Goal: Register for event/course

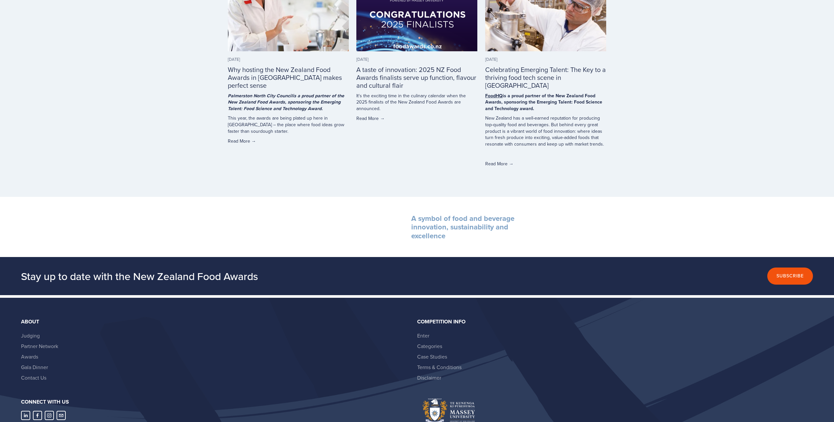
scroll to position [1868, 0]
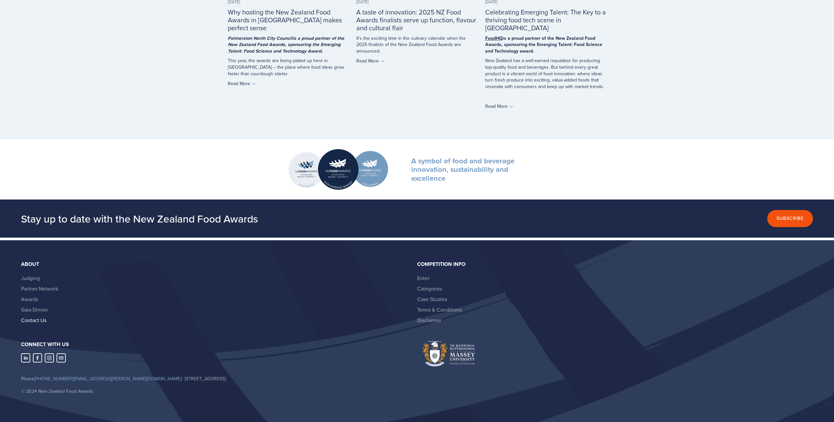
click at [34, 318] on link "Contact Us" at bounding box center [33, 320] width 25 height 7
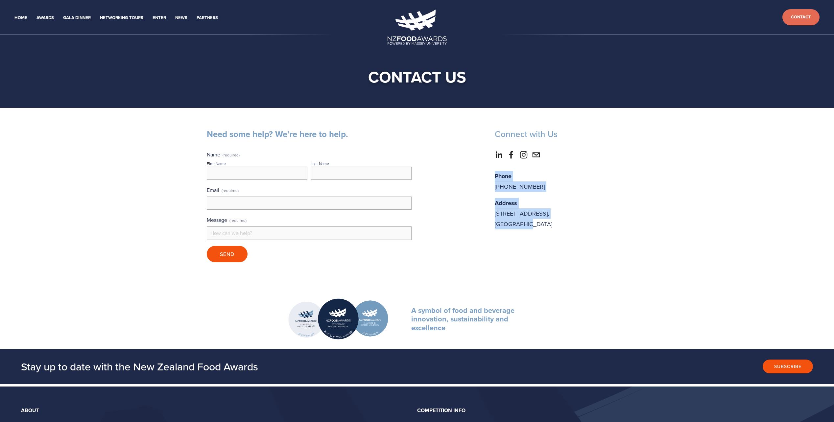
drag, startPoint x: 549, startPoint y: 223, endPoint x: 491, endPoint y: 171, distance: 77.8
click at [491, 171] on div "Phone [PHONE_NUMBER] Address Private [STREET_ADDRESS]" at bounding box center [561, 200] width 144 height 70
drag, startPoint x: 491, startPoint y: 171, endPoint x: 710, endPoint y: 232, distance: 227.8
click at [710, 232] on div "Need some help? We’re here to help. Name (required) First Name Last Name Email …" at bounding box center [417, 198] width 834 height 181
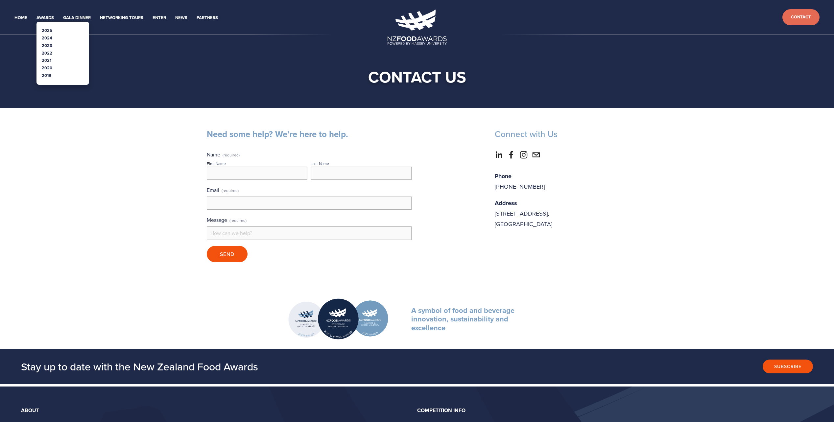
click at [46, 31] on link "2025" at bounding box center [47, 30] width 11 height 6
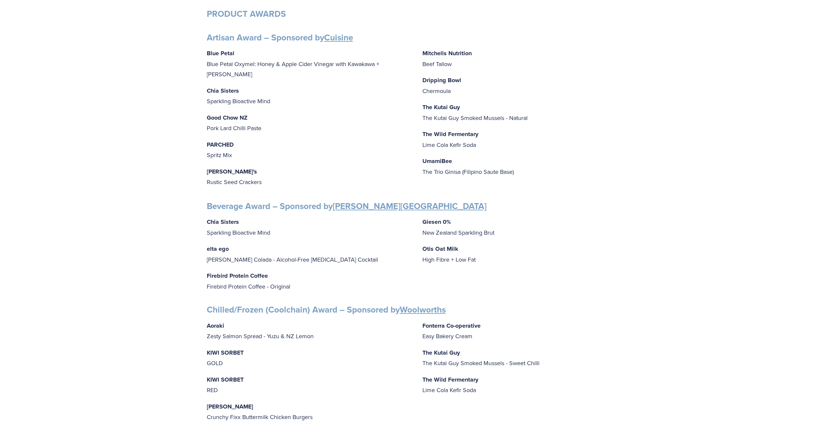
scroll to position [329, 0]
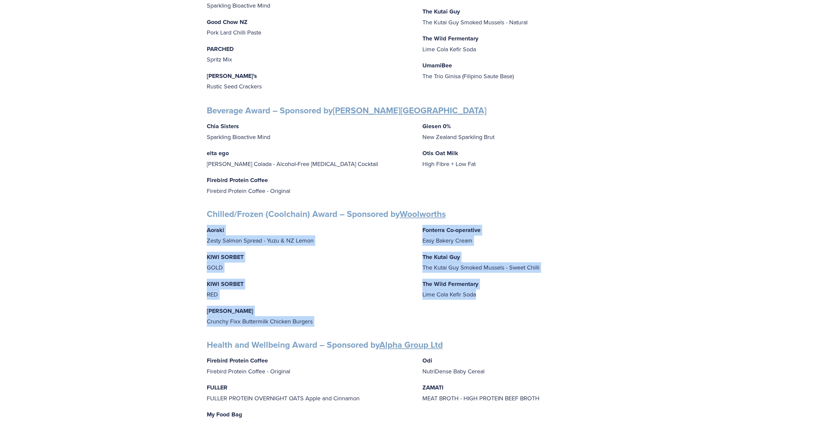
drag, startPoint x: 496, startPoint y: 292, endPoint x: 204, endPoint y: 228, distance: 298.7
click at [204, 228] on div "Finalists PEOPLE AWARDS Emerging Talent: Food Science and Technology – Sponsore…" at bounding box center [417, 329] width 432 height 1099
click at [683, 287] on div "Finalists PEOPLE AWARDS Emerging Talent: Food Science and Technology – Sponsore…" at bounding box center [417, 329] width 834 height 1141
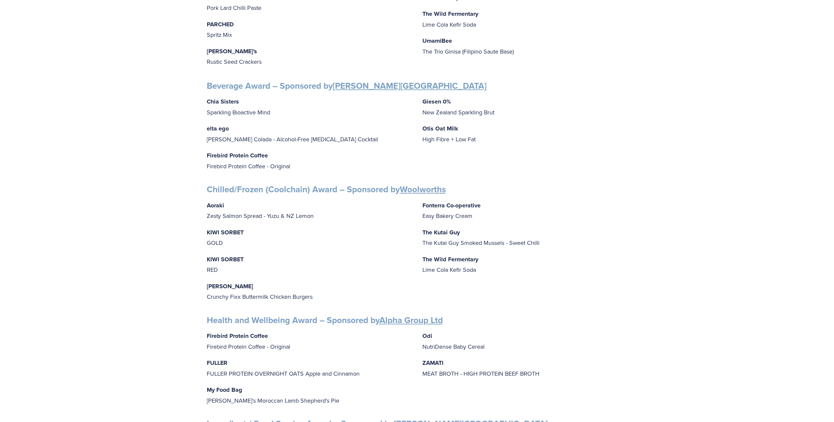
scroll to position [394, 0]
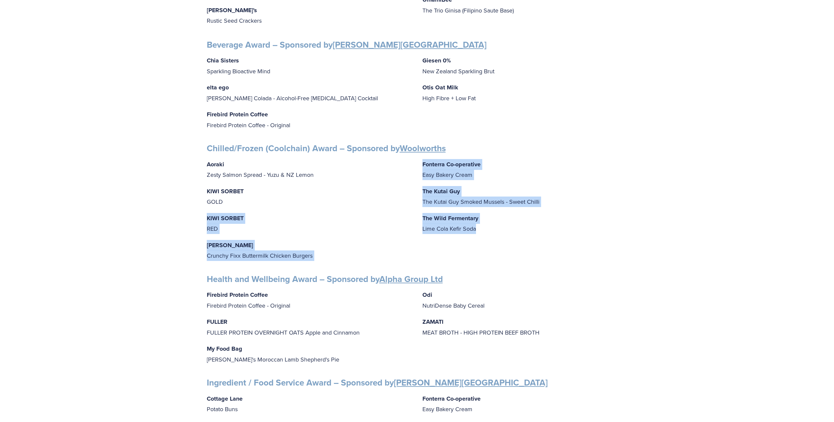
drag, startPoint x: 493, startPoint y: 223, endPoint x: 378, endPoint y: 199, distance: 117.2
click at [378, 199] on div "Aoraki Zesty Salmon Spread - Yuzu & NZ Lemon KIWI SORBET GOLD KIWI SORBET RED […" at bounding box center [417, 210] width 421 height 102
drag, startPoint x: 378, startPoint y: 199, endPoint x: 586, endPoint y: 221, distance: 209.3
click at [586, 221] on p "The Wild Fermentary Lime Cola Kefir Soda" at bounding box center [524, 223] width 205 height 21
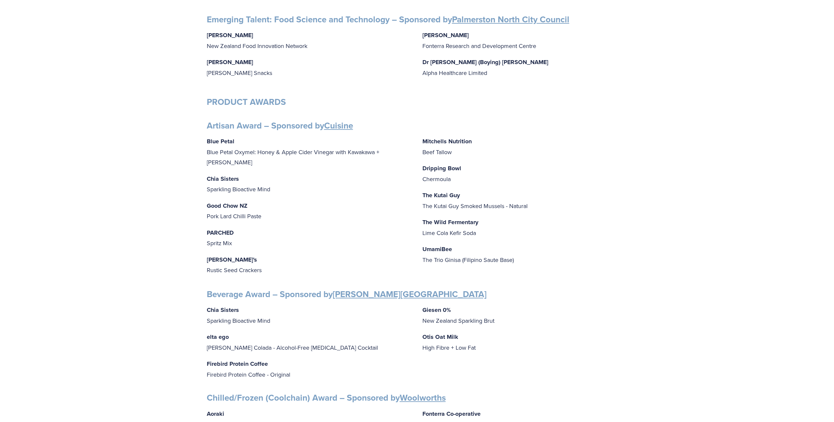
scroll to position [0, 0]
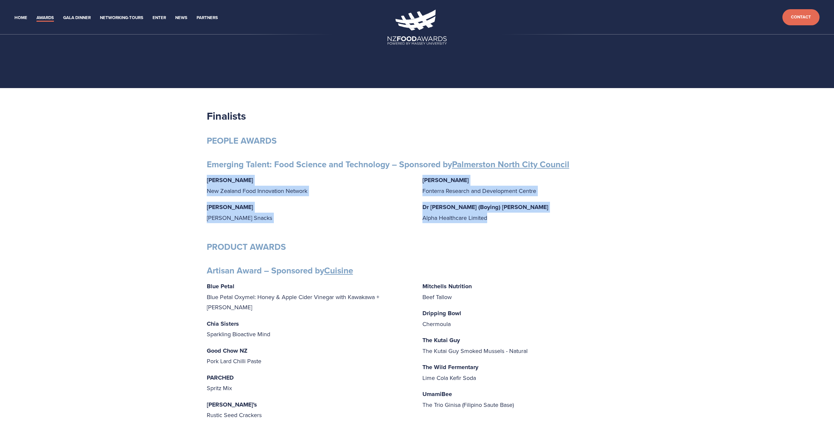
drag, startPoint x: 516, startPoint y: 213, endPoint x: 201, endPoint y: 176, distance: 317.1
click at [578, 215] on p "Dr Niki (Boying) Wang Alpha Healthcare Limited" at bounding box center [524, 212] width 205 height 21
drag, startPoint x: 532, startPoint y: 210, endPoint x: 208, endPoint y: 177, distance: 326.1
click at [208, 177] on div "Gabrielle Lobo New Zealand Food Innovation Network Grace Queenin Griffin’s Snac…" at bounding box center [417, 202] width 421 height 54
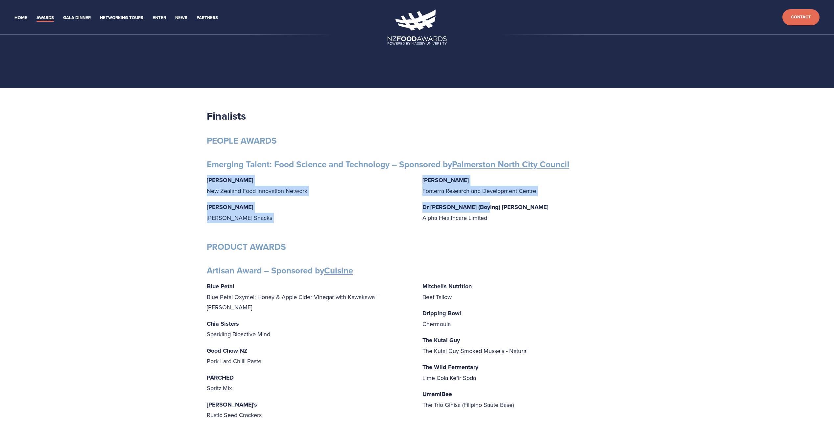
click at [529, 206] on p "Dr Niki (Boying) Wang Alpha Healthcare Limited" at bounding box center [524, 212] width 205 height 21
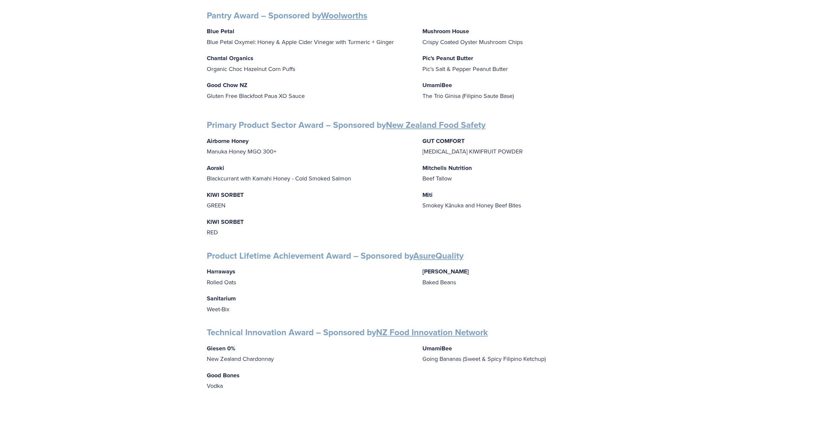
scroll to position [822, 0]
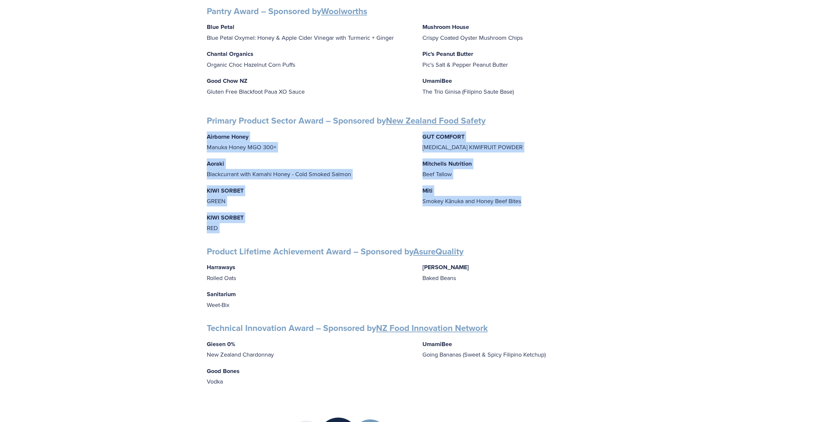
drag, startPoint x: 530, startPoint y: 198, endPoint x: 206, endPoint y: 129, distance: 331.5
drag, startPoint x: 206, startPoint y: 129, endPoint x: 177, endPoint y: 147, distance: 34.2
click at [394, 163] on p "Aoraki Blackcurrant with Kamahi Honey - Cold Smoked Salmon" at bounding box center [309, 168] width 205 height 21
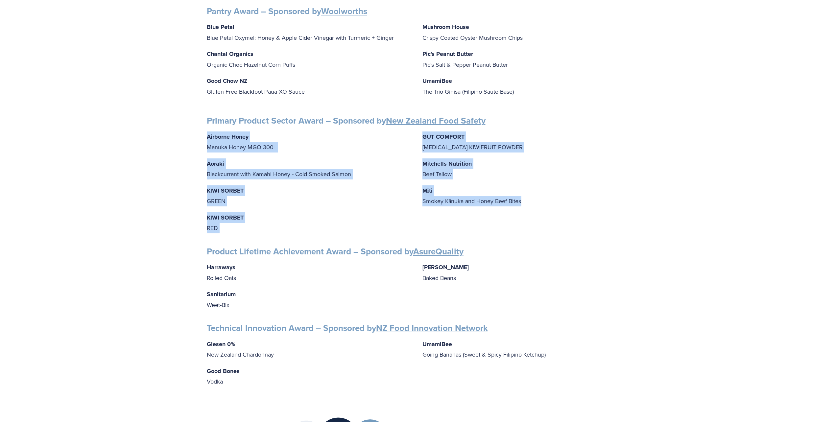
click at [338, 168] on p "Aoraki Blackcurrant with Kamahi Honey - Cold Smoked Salmon" at bounding box center [309, 168] width 205 height 21
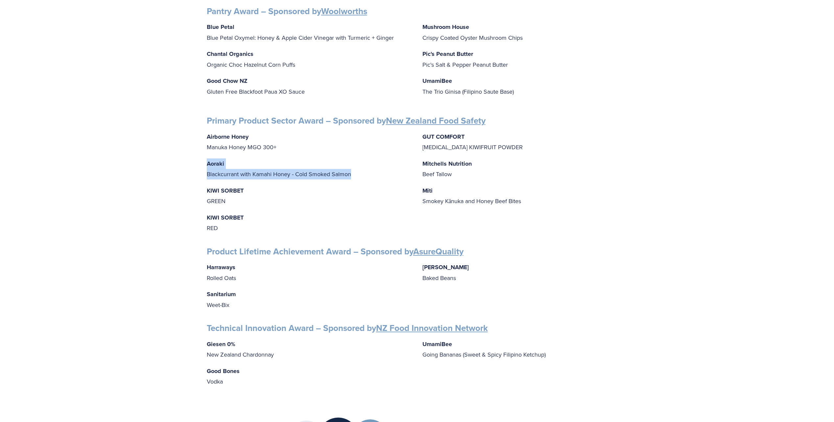
drag, startPoint x: 362, startPoint y: 166, endPoint x: 184, endPoint y: 154, distance: 177.5
drag, startPoint x: 184, startPoint y: 154, endPoint x: 436, endPoint y: 170, distance: 251.9
click at [437, 169] on p "Mitchells Nutrition Beef Tallow" at bounding box center [524, 168] width 205 height 21
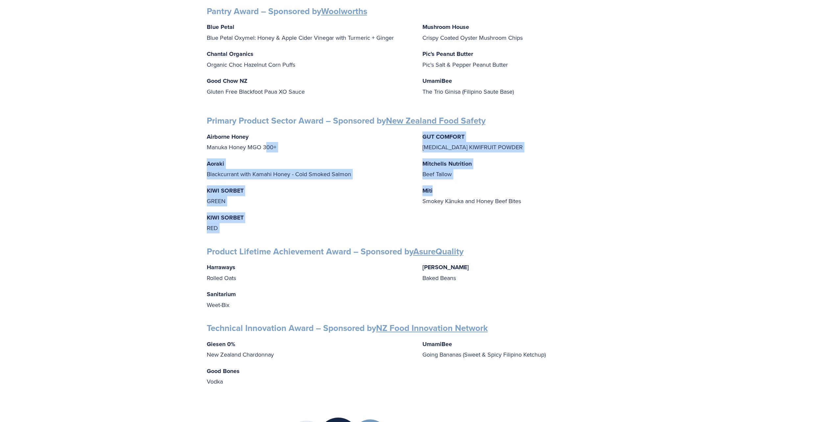
drag, startPoint x: 505, startPoint y: 177, endPoint x: 267, endPoint y: 143, distance: 240.0
click at [267, 143] on div "Airborne Honey Manuka Honey MGO 300+ Aoraki Blackcurrant with Kamahi Honey - Co…" at bounding box center [417, 182] width 421 height 102
drag, startPoint x: 267, startPoint y: 143, endPoint x: 430, endPoint y: 165, distance: 164.7
click at [430, 165] on p "Mitchells Nutrition Beef Tallow" at bounding box center [524, 168] width 205 height 21
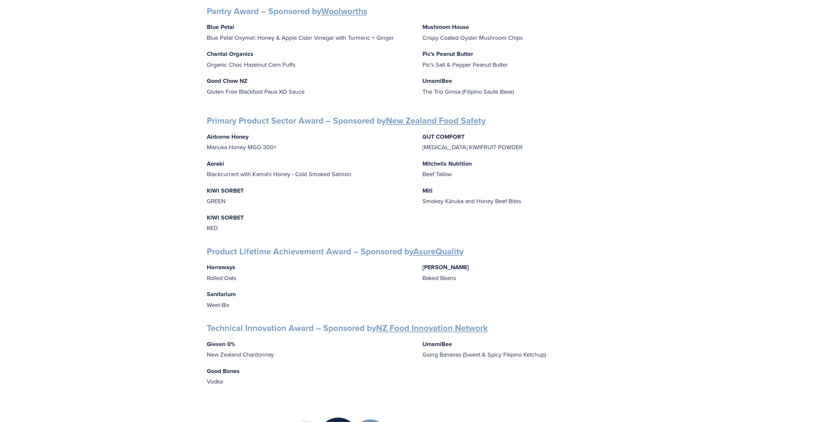
click at [555, 180] on div "Airborne Honey Manuka Honey MGO 300+ Aoraki Blackcurrant with Kamahi Honey - Co…" at bounding box center [417, 182] width 421 height 102
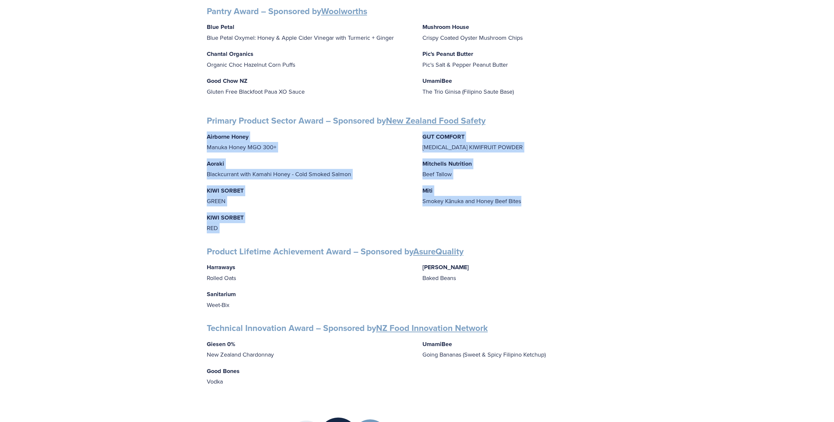
drag, startPoint x: 532, startPoint y: 191, endPoint x: 206, endPoint y: 130, distance: 331.3
drag, startPoint x: 206, startPoint y: 130, endPoint x: 357, endPoint y: 141, distance: 151.6
click at [357, 141] on p "Airborne Honey Manuka Honey MGO 300+" at bounding box center [309, 141] width 205 height 21
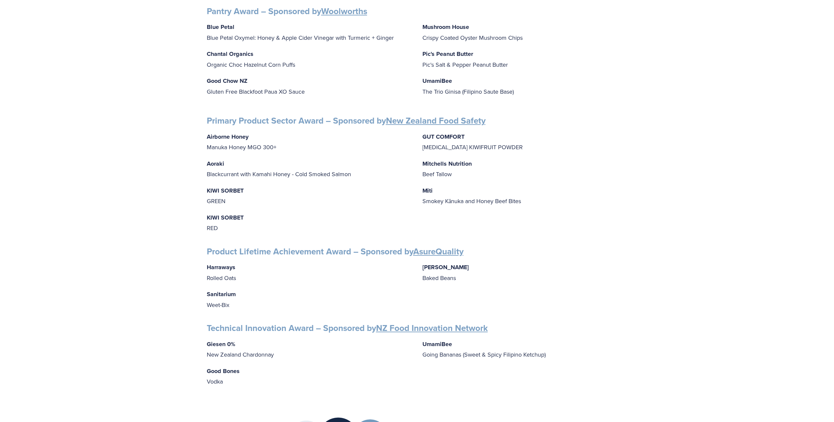
drag, startPoint x: 636, startPoint y: 123, endPoint x: 626, endPoint y: 95, distance: 29.9
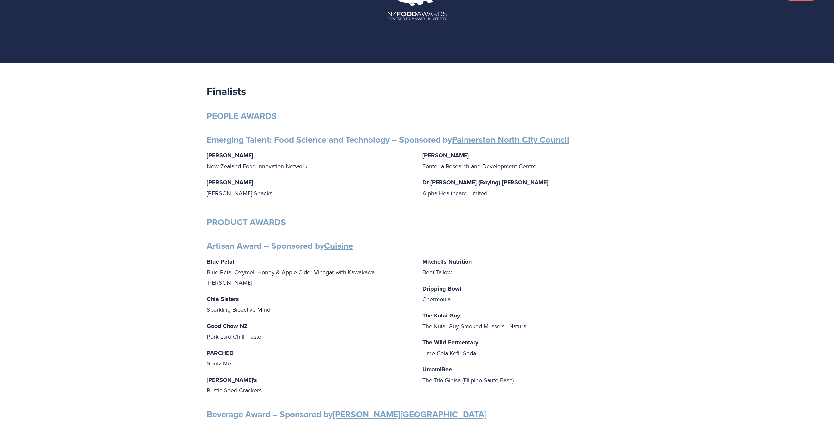
scroll to position [164, 0]
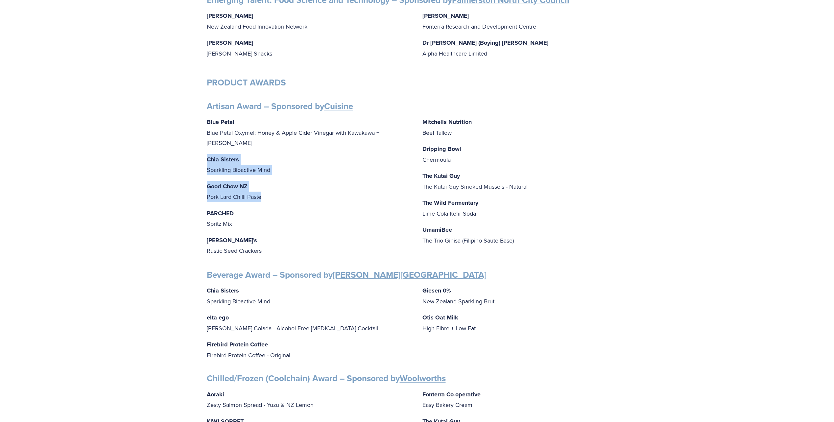
drag, startPoint x: 299, startPoint y: 190, endPoint x: 202, endPoint y: 139, distance: 109.5
drag, startPoint x: 202, startPoint y: 139, endPoint x: 598, endPoint y: 154, distance: 395.7
click at [598, 154] on p "Dripping Bowl Chermoula" at bounding box center [524, 154] width 205 height 21
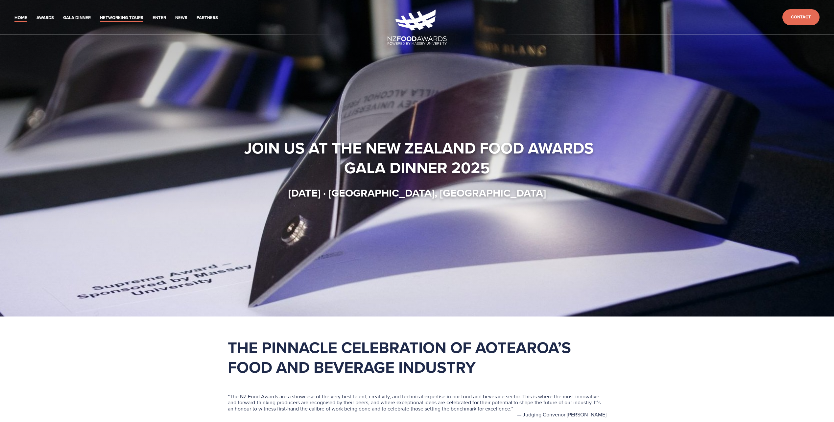
click at [127, 18] on link "Networking-Tours" at bounding box center [121, 18] width 43 height 8
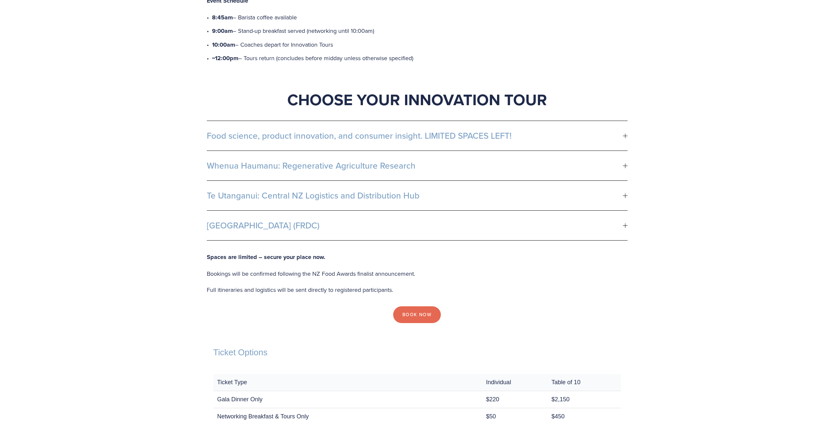
scroll to position [319, 0]
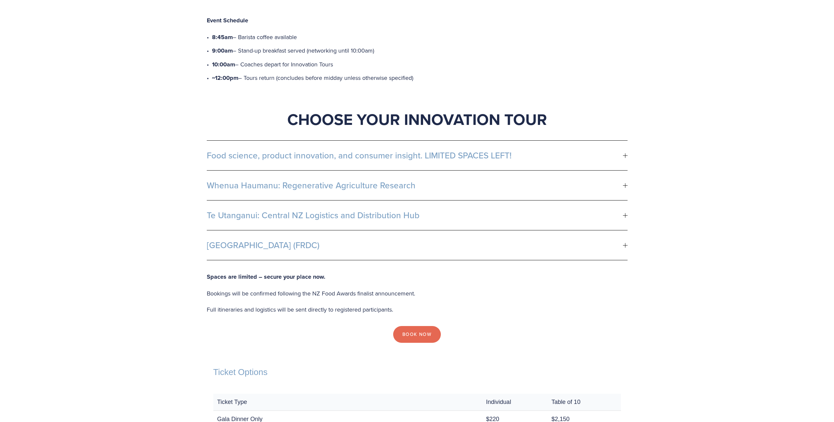
click at [392, 210] on span "Te Utanganui: Central NZ Logistics and Distribution Hub" at bounding box center [415, 215] width 416 height 10
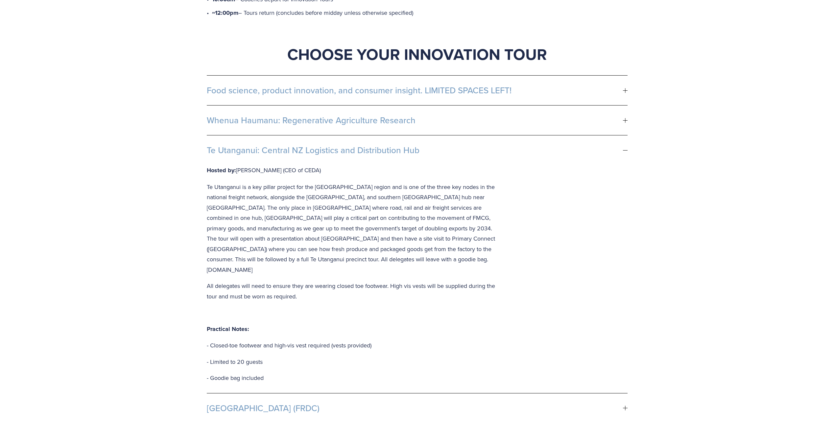
scroll to position [385, 0]
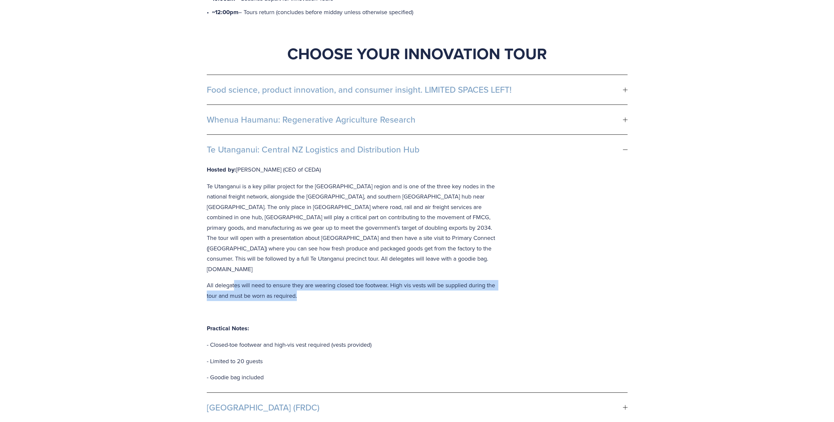
drag, startPoint x: 279, startPoint y: 258, endPoint x: 236, endPoint y: 237, distance: 47.9
click at [236, 237] on div "Hosted by: Jerry Shearman (CEO of CEDA) Te Utanganui is a key pillar project fo…" at bounding box center [354, 278] width 294 height 228
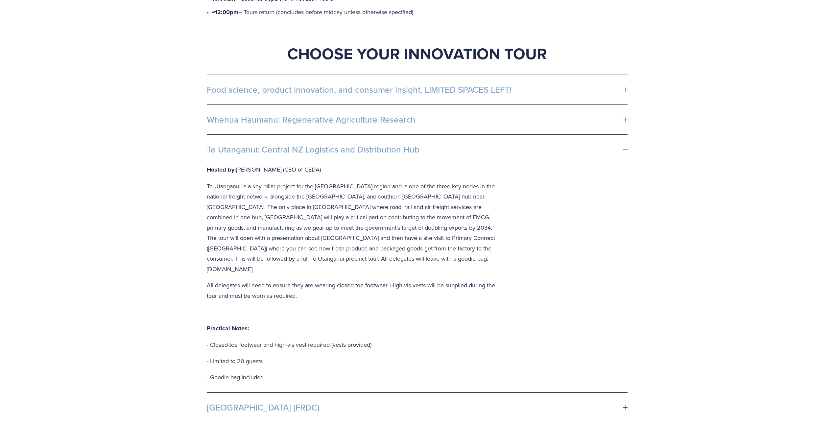
drag, startPoint x: 236, startPoint y: 237, endPoint x: 449, endPoint y: 232, distance: 213.7
click at [452, 231] on p "Te Utanganui is a key pillar project for the Manawatū region and is one of the …" at bounding box center [354, 227] width 294 height 93
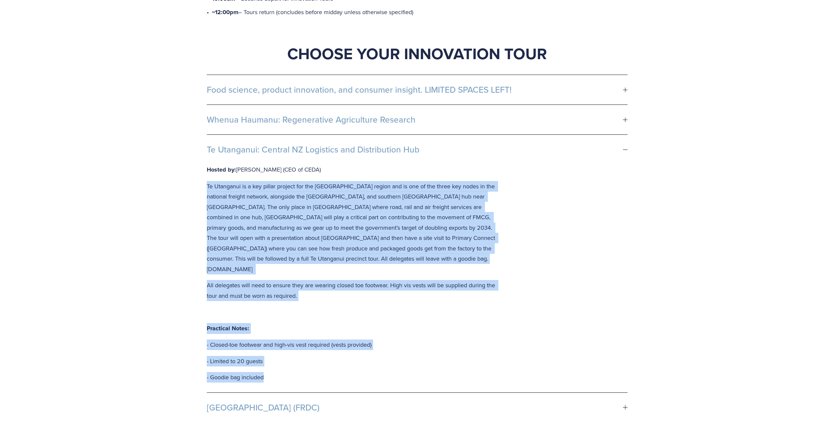
drag, startPoint x: 271, startPoint y: 335, endPoint x: 190, endPoint y: 160, distance: 192.3
click at [190, 160] on div "Start your day with purpose – great coffee, good food, and exclusive access to …" at bounding box center [417, 259] width 834 height 912
drag, startPoint x: 190, startPoint y: 160, endPoint x: 447, endPoint y: 214, distance: 262.6
click at [447, 214] on p "Te Utanganui is a key pillar project for the Manawatū region and is one of the …" at bounding box center [354, 227] width 294 height 93
click at [506, 269] on div "Hosted by: Jerry Shearman (CEO of CEDA) Te Utanganui is a key pillar project fo…" at bounding box center [417, 278] width 421 height 228
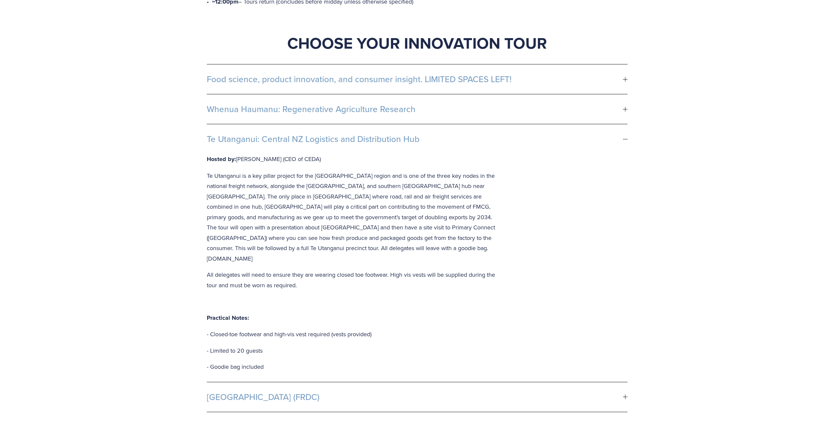
scroll to position [417, 0]
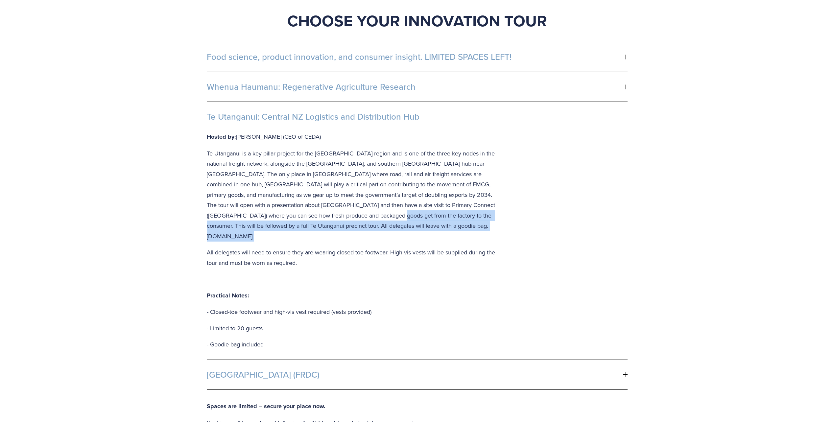
drag, startPoint x: 393, startPoint y: 194, endPoint x: 323, endPoint y: 189, distance: 70.1
click at [323, 189] on p "Te Utanganui is a key pillar project for the Manawatū region and is one of the …" at bounding box center [354, 194] width 294 height 93
drag, startPoint x: 323, startPoint y: 189, endPoint x: 434, endPoint y: 196, distance: 111.0
click at [435, 196] on p "Te Utanganui is a key pillar project for the Manawatū region and is one of the …" at bounding box center [354, 194] width 294 height 93
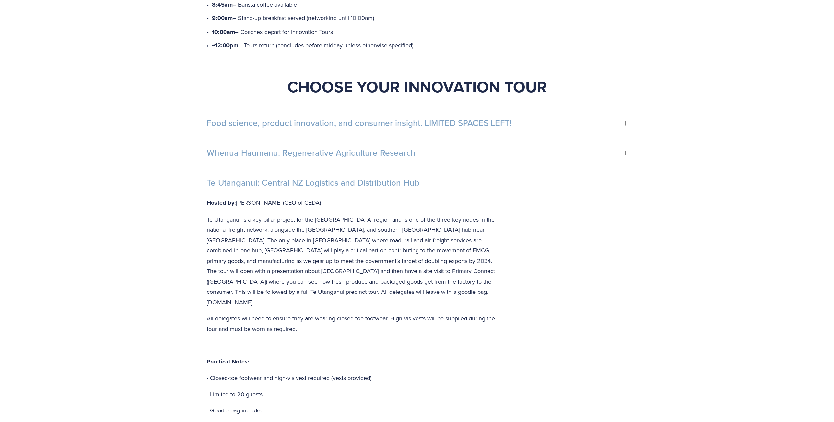
scroll to position [352, 0]
drag, startPoint x: 293, startPoint y: 336, endPoint x: 275, endPoint y: 335, distance: 17.8
click at [275, 372] on p "- Closed-toe footwear and high-vis vest required (vests provided)" at bounding box center [354, 377] width 294 height 11
drag, startPoint x: 275, startPoint y: 335, endPoint x: 454, endPoint y: 327, distance: 179.0
click at [460, 327] on div "Hosted by: Jerry Shearman (CEO of CEDA) Te Utanganui is a key pillar project fo…" at bounding box center [354, 311] width 294 height 228
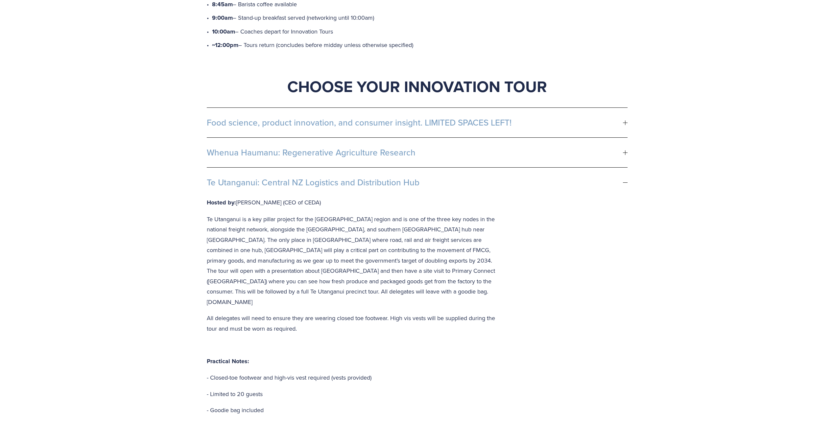
click at [353, 372] on p "- Closed-toe footwear and high-vis vest required (vests provided)" at bounding box center [354, 377] width 294 height 11
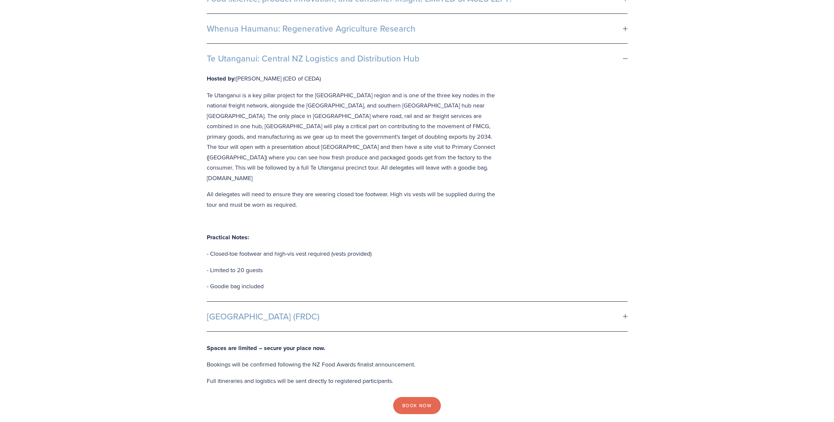
scroll to position [385, 0]
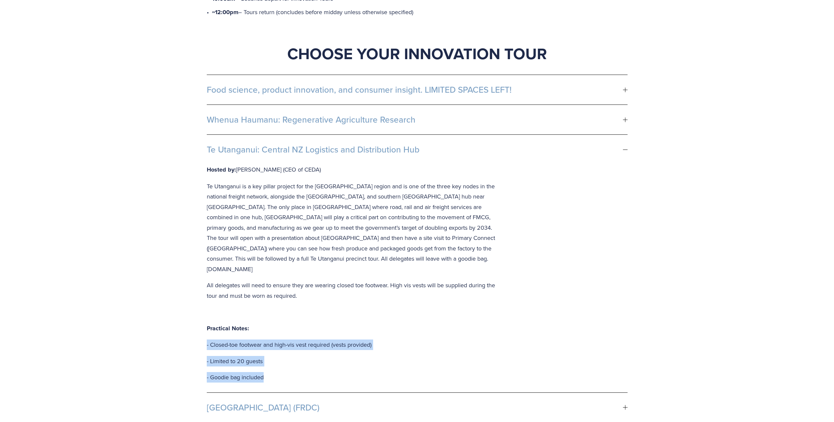
drag, startPoint x: 278, startPoint y: 338, endPoint x: 200, endPoint y: 295, distance: 88.5
click at [200, 295] on div "Start your day with purpose – great coffee, good food, and exclusive access to …" at bounding box center [417, 259] width 834 height 912
drag, startPoint x: 200, startPoint y: 295, endPoint x: 307, endPoint y: 309, distance: 107.7
click at [307, 309] on div "Hosted by: Jerry Shearman (CEO of CEDA) Te Utanganui is a key pillar project fo…" at bounding box center [354, 278] width 294 height 228
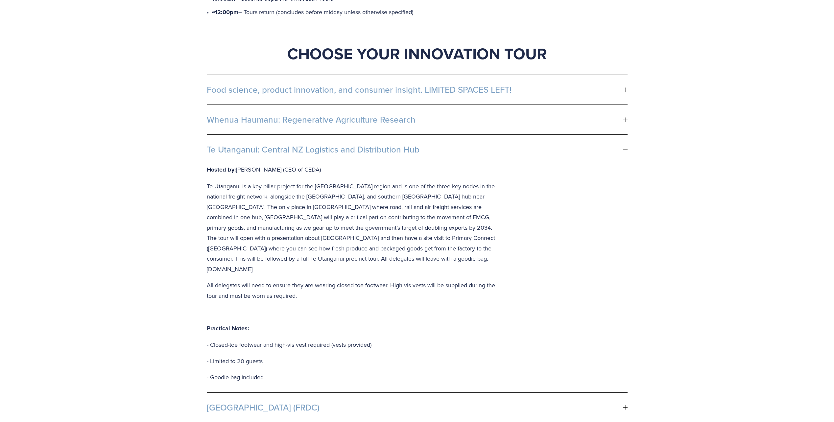
click at [403, 85] on span "Food science, product innovation, and consumer insight. LIMITED SPACES LEFT!" at bounding box center [415, 90] width 416 height 10
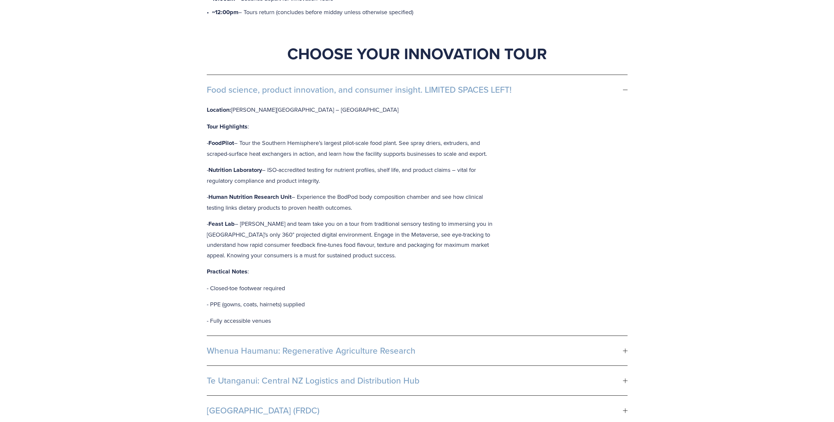
drag, startPoint x: 408, startPoint y: 60, endPoint x: 97, endPoint y: 128, distance: 318.6
click at [79, 122] on div "Start your day with purpose – great coffee, good food, and exclusive access to …" at bounding box center [417, 260] width 834 height 915
click at [487, 75] on button "Food science, product innovation, and consumer insight. LIMITED SPACES LEFT!" at bounding box center [417, 90] width 421 height 30
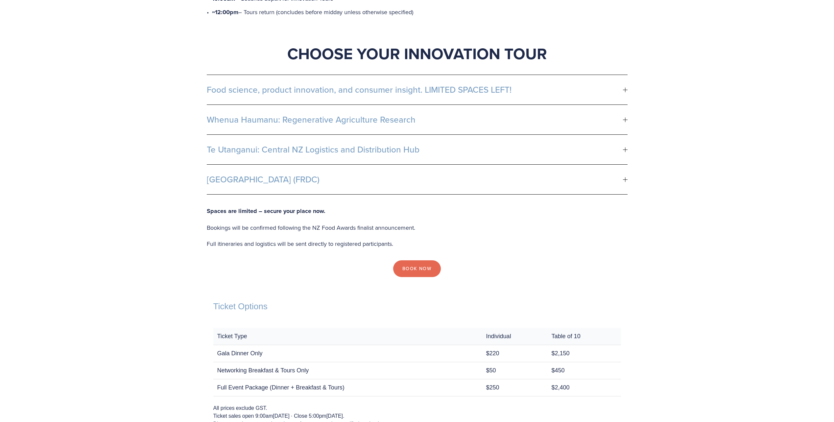
click at [291, 165] on button "Fonterra R&D Centre (FRDC)" at bounding box center [417, 180] width 421 height 30
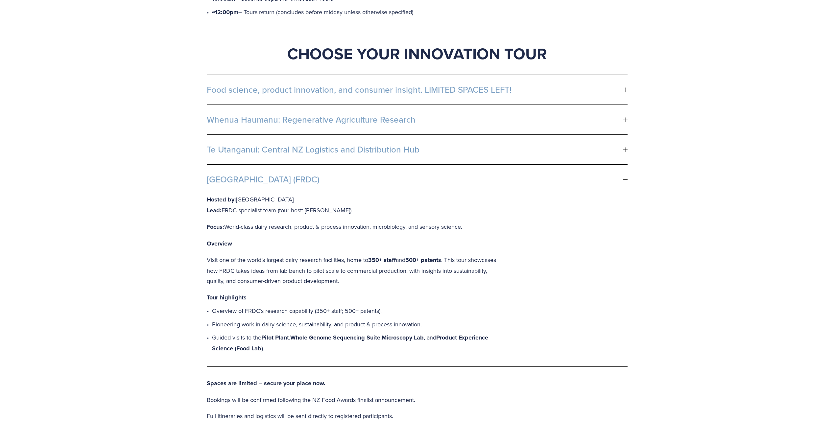
click at [332, 145] on span "Te Utanganui: Central NZ Logistics and Distribution Hub" at bounding box center [415, 150] width 416 height 10
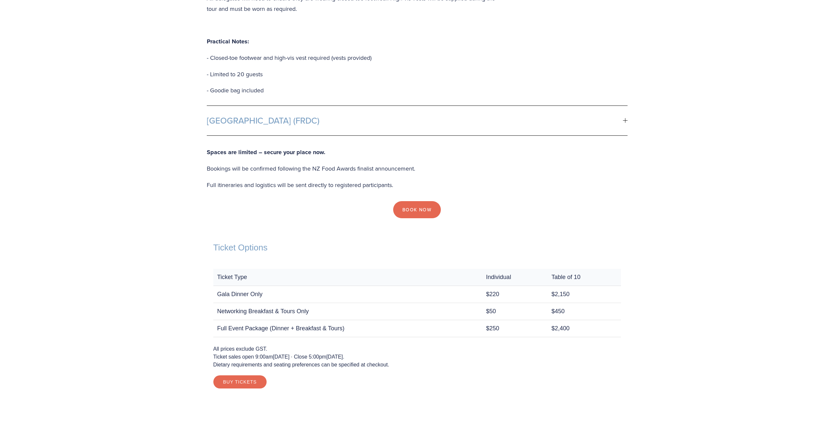
scroll to position [812, 0]
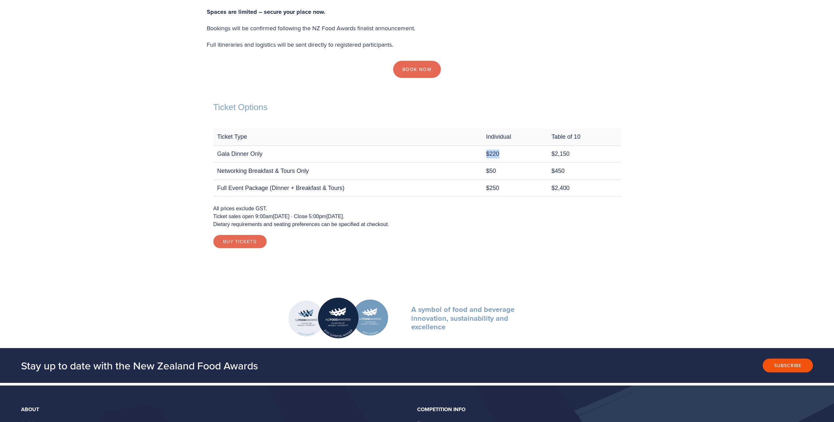
drag, startPoint x: 519, startPoint y: 110, endPoint x: 426, endPoint y: 110, distance: 93.0
click at [426, 146] on tr "Gala Dinner Only $220 $2,150" at bounding box center [417, 154] width 408 height 17
drag, startPoint x: 426, startPoint y: 110, endPoint x: 519, endPoint y: 146, distance: 100.1
click at [523, 180] on td "$250" at bounding box center [514, 188] width 65 height 17
